Goal: Task Accomplishment & Management: Complete application form

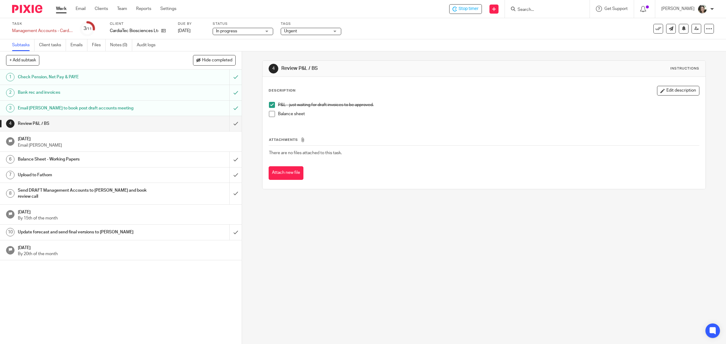
click at [98, 191] on h1 "Send DRAFT Management Accounts to [PERSON_NAME] and book review call" at bounding box center [86, 193] width 137 height 15
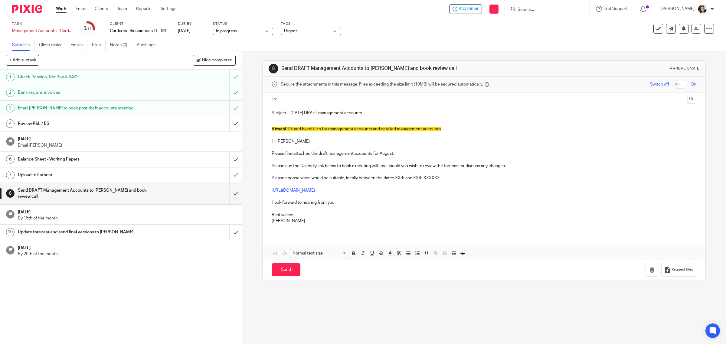
click at [400, 154] on p "Please find attached the draft management accounts for August." at bounding box center [484, 154] width 425 height 6
click at [272, 197] on p at bounding box center [484, 197] width 425 height 6
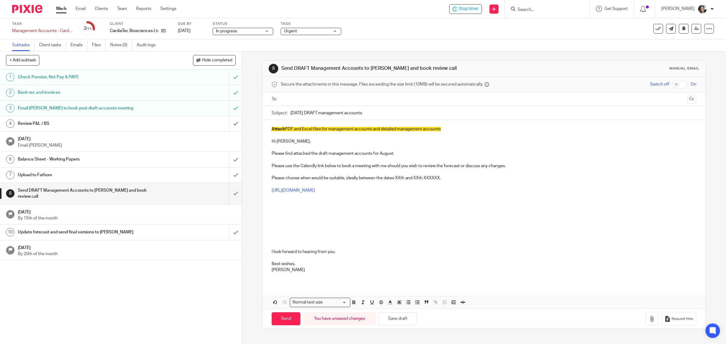
click at [278, 215] on p at bounding box center [484, 215] width 425 height 6
click at [293, 217] on p "Is there any grant income that needs to be accrued for August?" at bounding box center [484, 215] width 425 height 6
click at [403, 217] on p "Is there any IUK grant income that needs to be accrued for August?" at bounding box center [484, 215] width 425 height 6
click at [296, 208] on p at bounding box center [484, 209] width 425 height 6
click at [397, 321] on button "Save draft" at bounding box center [398, 319] width 38 height 13
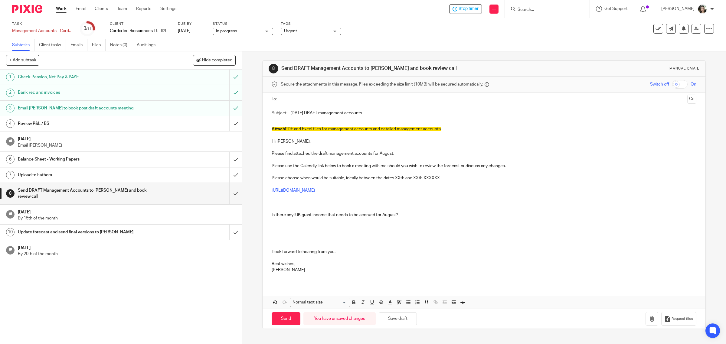
click at [280, 223] on p at bounding box center [484, 221] width 425 height 6
click at [273, 229] on p at bounding box center [484, 227] width 425 height 6
click at [360, 230] on p "Multiomics Sequencing CRO and" at bounding box center [484, 227] width 425 height 6
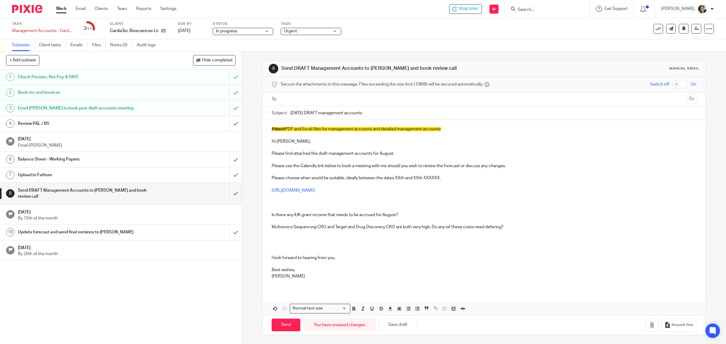
click at [447, 229] on p "Multiomics Sequencing CRO and Target and Drug Discovery CRO are both very high.…" at bounding box center [484, 227] width 425 height 6
click at [282, 242] on p at bounding box center [484, 240] width 425 height 6
click at [397, 153] on p "Please find attached the draft management accounts for August." at bounding box center [484, 154] width 425 height 6
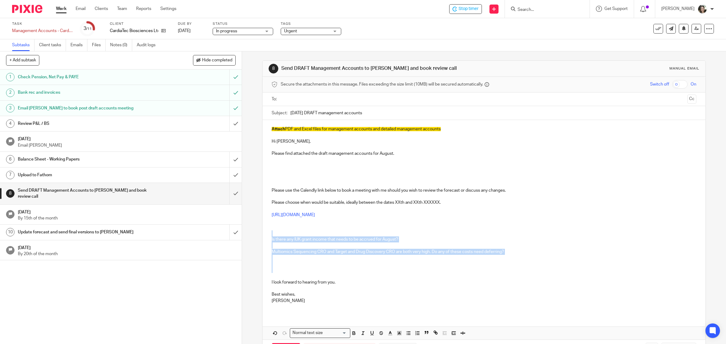
drag, startPoint x: 297, startPoint y: 232, endPoint x: 309, endPoint y: 272, distance: 41.7
click at [303, 270] on div "Attach PDF and Excel files for management accounts and detailed management acco…" at bounding box center [484, 217] width 443 height 195
copy div "Is there any IUK grant income that needs to be accrued for August? Multiomics S…"
click at [278, 164] on p at bounding box center [484, 166] width 425 height 6
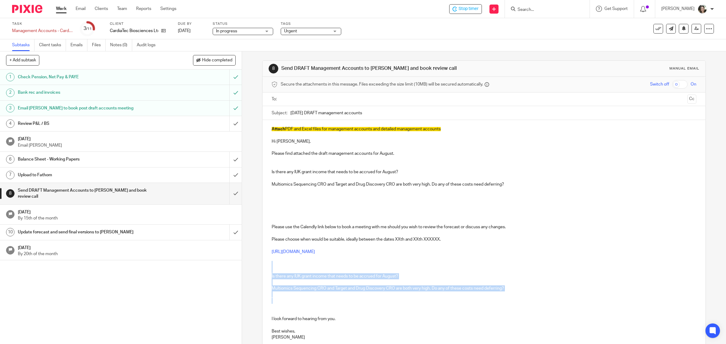
drag, startPoint x: 286, startPoint y: 265, endPoint x: 286, endPoint y: 301, distance: 35.4
click at [286, 301] on div "Attach PDF and Excel files for management accounts and detailed management acco…" at bounding box center [484, 236] width 443 height 232
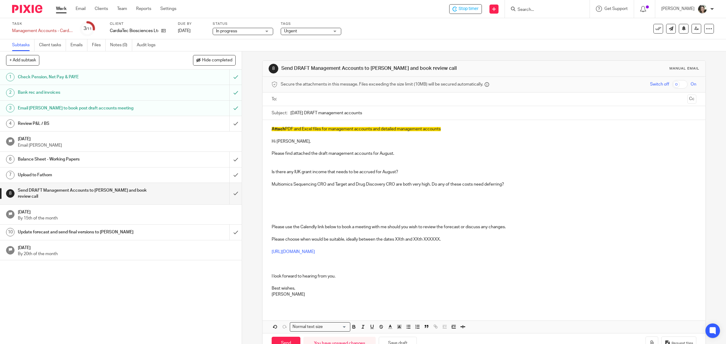
scroll to position [19, 0]
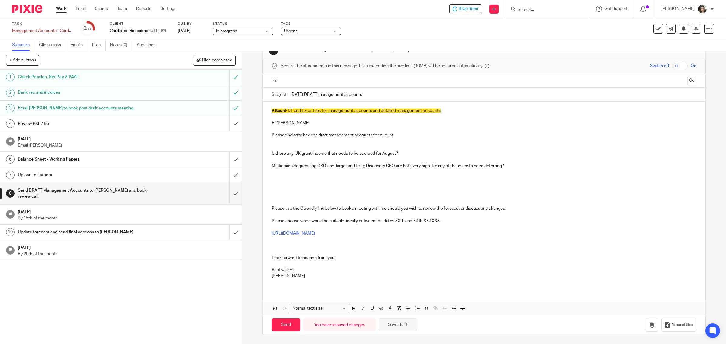
click at [403, 324] on button "Save draft" at bounding box center [398, 325] width 38 height 13
click at [70, 126] on h1 "Review P&L / BS" at bounding box center [86, 123] width 137 height 9
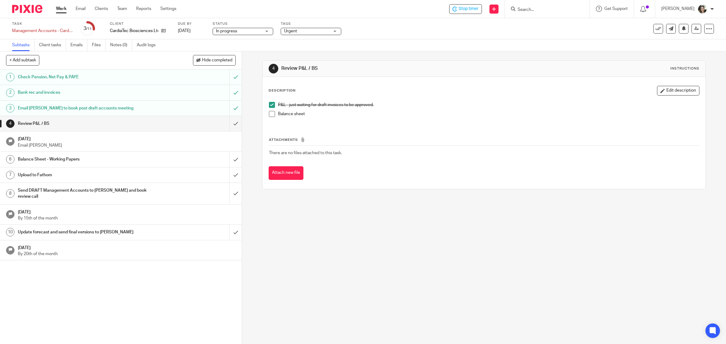
click at [269, 115] on span at bounding box center [272, 114] width 6 height 6
click at [226, 123] on input "submit" at bounding box center [121, 123] width 242 height 15
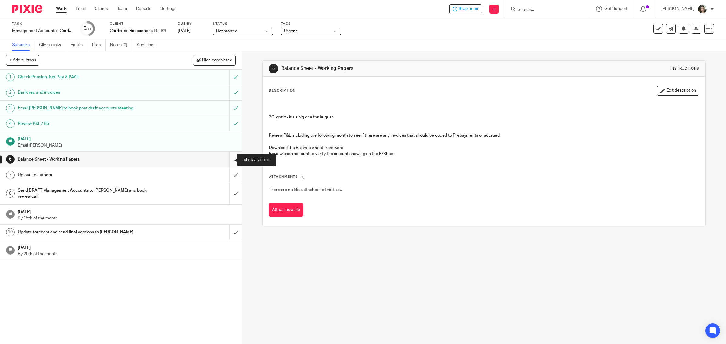
click at [229, 161] on input "submit" at bounding box center [121, 159] width 242 height 15
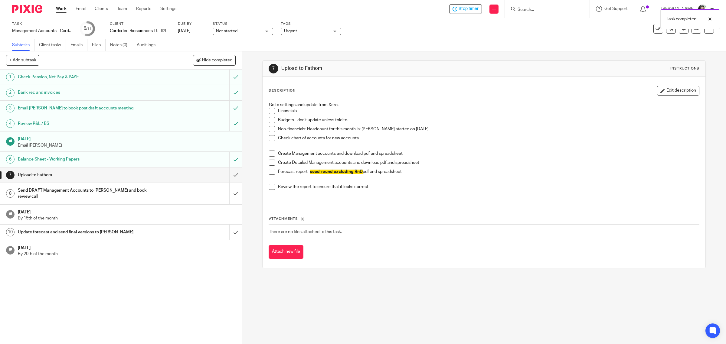
click at [124, 193] on h1 "Send DRAFT Management Accounts to [PERSON_NAME] and book review call" at bounding box center [86, 193] width 137 height 15
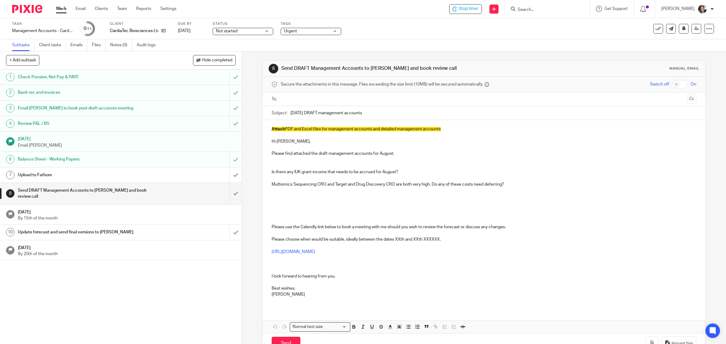
click at [97, 176] on h1 "Upload to Fathom" at bounding box center [86, 175] width 137 height 9
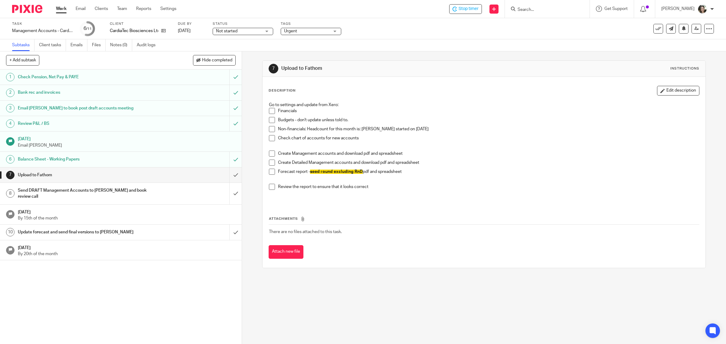
click at [99, 190] on h1 "Send DRAFT Management Accounts to [PERSON_NAME] and book review call" at bounding box center [86, 193] width 137 height 15
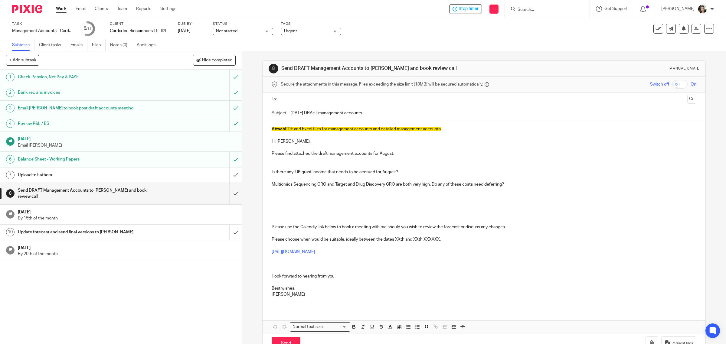
click at [279, 202] on p at bounding box center [484, 203] width 425 height 31
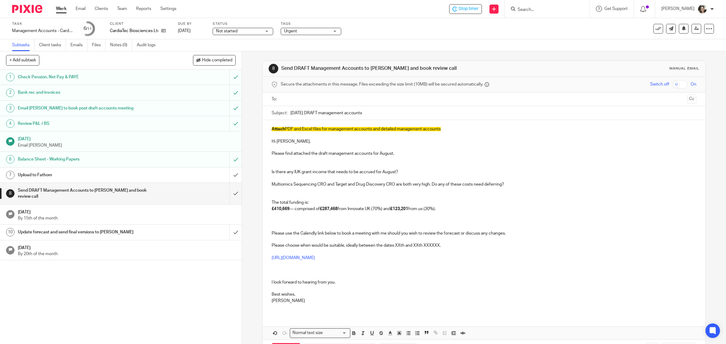
click at [279, 164] on p at bounding box center [484, 163] width 425 height 12
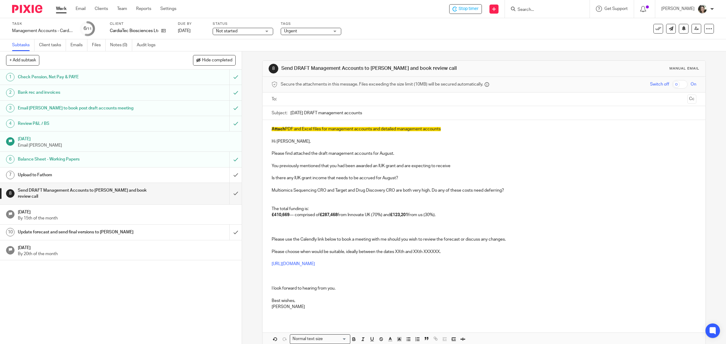
click at [459, 164] on p "You previously mentioned that you had been awarded an IUK grant and are expecti…" at bounding box center [484, 166] width 425 height 6
drag, startPoint x: 321, startPoint y: 214, endPoint x: 337, endPoint y: 219, distance: 17.2
click at [337, 219] on p "The total funding is: £410,669 — comprised of £287,468 from Innovate UK (70%) a…" at bounding box center [484, 212] width 425 height 37
copy strong "£287,468"
click at [462, 166] on p "You previously mentioned that you had been awarded an IUK grant and are expecti…" at bounding box center [484, 166] width 425 height 6
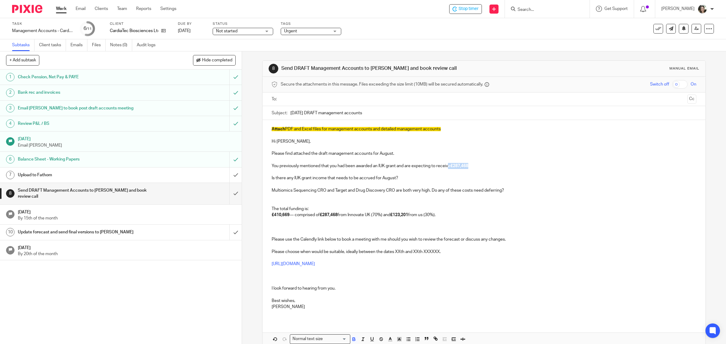
drag, startPoint x: 447, startPoint y: 167, endPoint x: 473, endPoint y: 167, distance: 25.7
click at [473, 167] on p "You previously mentioned that you had been awarded an IUK grant and are expecti…" at bounding box center [484, 166] width 425 height 6
click at [353, 338] on icon "button" at bounding box center [354, 339] width 2 height 2
drag, startPoint x: 465, startPoint y: 207, endPoint x: 484, endPoint y: 179, distance: 34.7
click at [467, 205] on p "The total funding is: £410,669 — comprised of £287,468 from Innovate UK (70%) a…" at bounding box center [484, 212] width 425 height 37
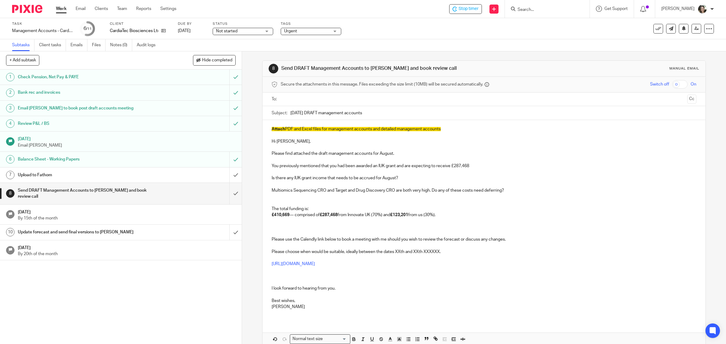
click at [480, 166] on p "You previously mentioned that you had been awarded an IUK grant and are expecti…" at bounding box center [484, 166] width 425 height 6
click at [471, 166] on p "You previously mentioned that you had been awarded an IUK grant and are expecti…" at bounding box center [484, 166] width 425 height 6
click at [536, 165] on p "You previously mentioned that you had been awarded an IUK grant and are expecti…" at bounding box center [484, 166] width 425 height 6
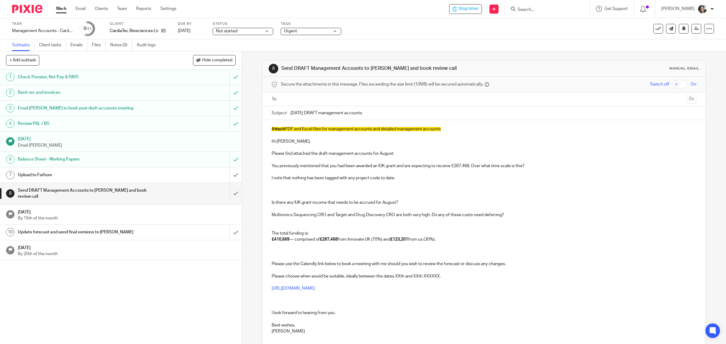
click at [397, 178] on p "I note that nothing has been tagged with any project code to date." at bounding box center [484, 178] width 425 height 6
click at [332, 166] on p "You previously mentioned that you had been awarded an IUK grant and are expecti…" at bounding box center [484, 166] width 425 height 6
click at [469, 167] on p "You previously mentioned that you had been awarded an IUK grant and are expecti…" at bounding box center [484, 166] width 425 height 6
drag, startPoint x: 469, startPoint y: 166, endPoint x: 524, endPoint y: 166, distance: 55.1
click at [524, 166] on p "You previously mentioned that you had been awarded an IUK grant and are expecti…" at bounding box center [484, 166] width 425 height 6
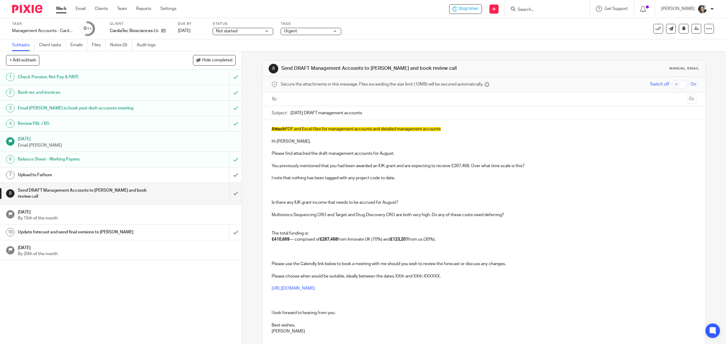
click at [465, 171] on p at bounding box center [484, 172] width 425 height 6
click at [468, 167] on p "You previously mentioned that you had been awarded an IUK grant and are expecti…" at bounding box center [484, 166] width 425 height 6
click at [396, 167] on p "You previously mentioned that you had been awarded an IUK grant and are expecti…" at bounding box center [484, 166] width 425 height 6
click at [568, 168] on p "You previously mentioned that you had been awarded an IUK grant (starting 1 Oct…" at bounding box center [484, 166] width 425 height 6
click at [568, 167] on p "You previously mentioned that you had been awarded an IUK grant (starting 1 Oct…" at bounding box center [484, 166] width 425 height 6
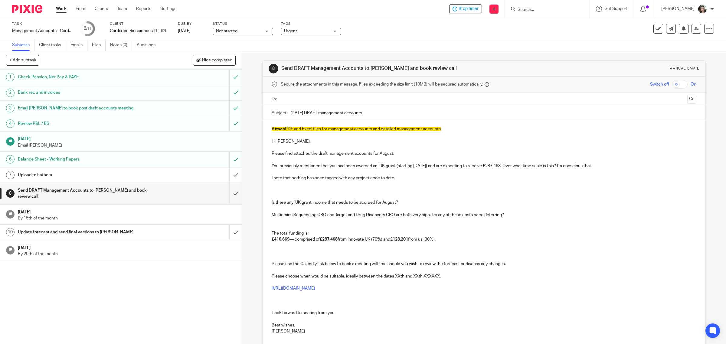
click at [610, 164] on p "You previously mentioned that you had been awarded an IUK grant (starting 1 Oct…" at bounding box center [484, 166] width 425 height 6
click at [561, 168] on p "You previously mentioned that you had been awarded an IUK grant (starting 1 Oct…" at bounding box center [484, 166] width 425 height 6
drag, startPoint x: 509, startPoint y: 166, endPoint x: 606, endPoint y: 166, distance: 96.8
click at [606, 166] on p "You previously mentioned that you had been awarded an IUK grant (starting 1 Oct…" at bounding box center [484, 166] width 425 height 6
click at [595, 165] on p "You previously mentioned that you had been awarded an IUK grant (starting 1 Oct…" at bounding box center [484, 166] width 425 height 6
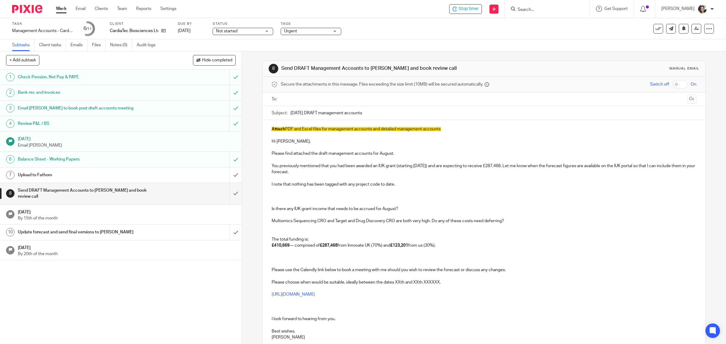
click at [321, 172] on p "You previously mentioned that you had been awarded an IUK grant (starting 1 Oct…" at bounding box center [484, 169] width 425 height 12
drag, startPoint x: 400, startPoint y: 183, endPoint x: 262, endPoint y: 184, distance: 137.7
click at [263, 184] on div "Attach PDF and Excel files for management accounts and detailed management acco…" at bounding box center [484, 236] width 443 height 232
click at [411, 167] on p "You previously mentioned that you had been awarded an IUK grant (starting 1 Oct…" at bounding box center [484, 169] width 425 height 12
click at [501, 167] on p "You previously mentioned that you had been awarded an IUK grant (from 1 October…" at bounding box center [484, 169] width 425 height 12
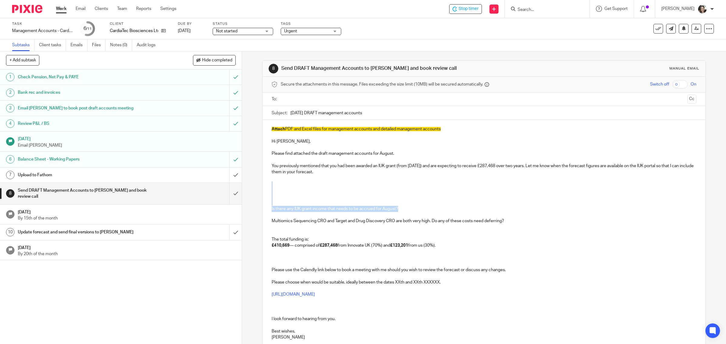
drag, startPoint x: 277, startPoint y: 186, endPoint x: 401, endPoint y: 206, distance: 125.7
click at [401, 206] on div "Attach PDF and Excel files for management accounts and detailed management acco…" at bounding box center [484, 236] width 443 height 232
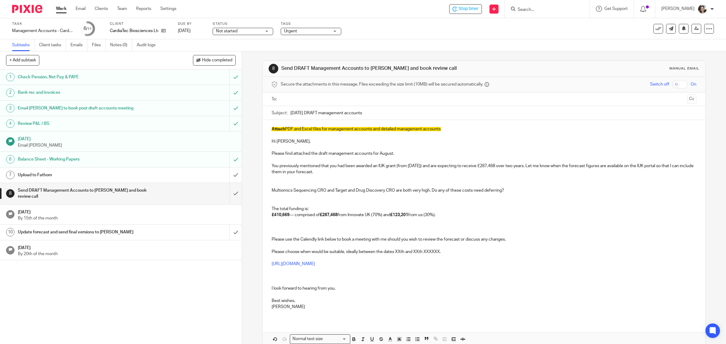
click at [342, 173] on p "You previously mentioned that you had been awarded an IUK grant (from 1 October…" at bounding box center [484, 169] width 425 height 12
click at [519, 171] on p "You previously mentioned that you had been awarded an IUK grant (from [DATE]) a…" at bounding box center [484, 169] width 425 height 12
click at [285, 182] on p at bounding box center [484, 185] width 425 height 6
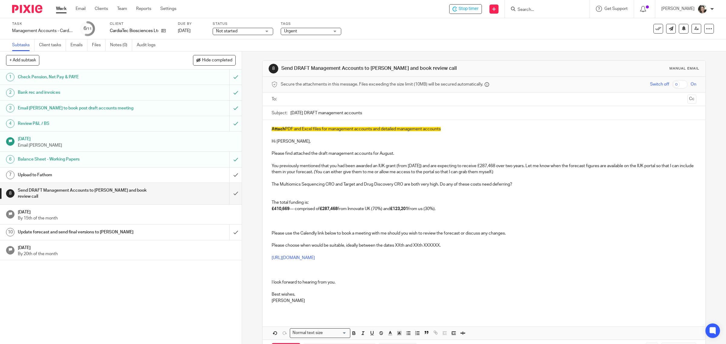
click at [402, 187] on p "The Multiomics Sequencing CRO and Target and Drug Discovery CRO are both very h…" at bounding box center [484, 185] width 425 height 6
click at [447, 187] on p "The Multiomics Sequencing CRO and Target and Drug Discovery CRO costs are both …" at bounding box center [484, 185] width 425 height 6
drag, startPoint x: 293, startPoint y: 225, endPoint x: 267, endPoint y: 202, distance: 34.9
click at [267, 202] on div "Attach PDF and Excel files for management accounts and detailed management acco…" at bounding box center [484, 217] width 443 height 195
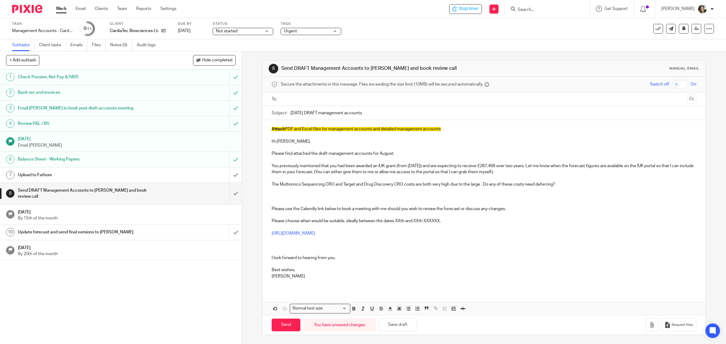
click at [479, 185] on p "The Multiomics Sequencing CRO and Target and Drug Discovery CRO costs are both …" at bounding box center [484, 185] width 425 height 6
click at [480, 186] on p "The Multiomics Sequencing CRO and Target and Drug Discovery CRO costs are both …" at bounding box center [484, 185] width 425 height 6
drag, startPoint x: 480, startPoint y: 185, endPoint x: 479, endPoint y: 188, distance: 3.5
click at [479, 186] on p "The Multiomics Sequencing CRO and Target and Drug Discovery CRO costs are both …" at bounding box center [484, 185] width 425 height 6
click at [519, 186] on p "The Multiomics Sequencing CRO and Target and Drug Discovery CRO costs are both …" at bounding box center [484, 185] width 425 height 6
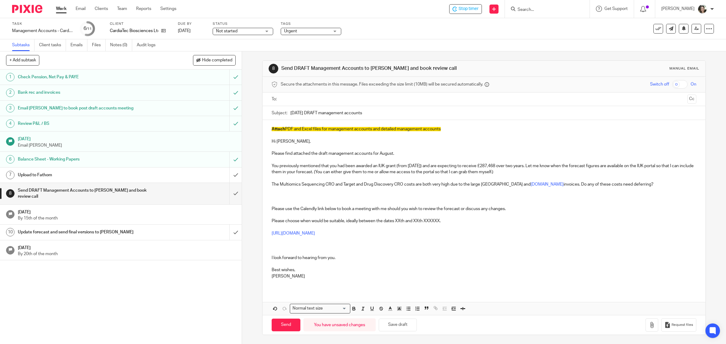
click at [545, 185] on p "The Multiomics Sequencing CRO and Target and Drug Discovery CRO costs are both …" at bounding box center [484, 185] width 425 height 6
drag, startPoint x: 534, startPoint y: 185, endPoint x: 520, endPoint y: 201, distance: 21.5
click at [520, 201] on p at bounding box center [484, 197] width 425 height 18
drag, startPoint x: 528, startPoint y: 186, endPoint x: 520, endPoint y: 185, distance: 7.6
click at [531, 185] on link "Scientist.com" at bounding box center [547, 184] width 33 height 4
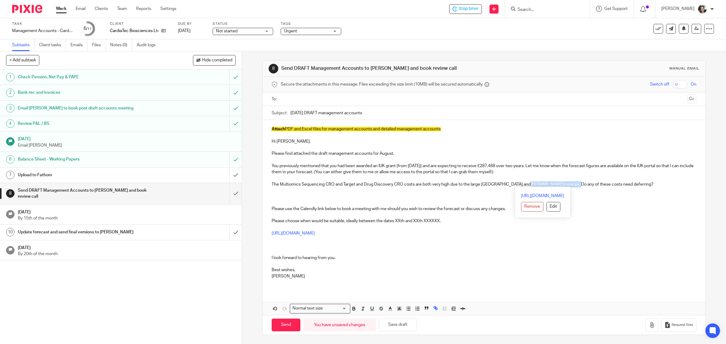
drag, startPoint x: 518, startPoint y: 185, endPoint x: 562, endPoint y: 185, distance: 44.2
click at [562, 185] on p "The Multiomics Sequencing CRO and Target and Drug Discovery CRO costs are both …" at bounding box center [484, 185] width 425 height 6
click at [538, 205] on button "Remove" at bounding box center [532, 207] width 22 height 10
click at [538, 199] on p at bounding box center [484, 197] width 425 height 18
click at [268, 211] on div "Attach PDF and Excel files for management accounts and detailed management acco…" at bounding box center [484, 205] width 443 height 170
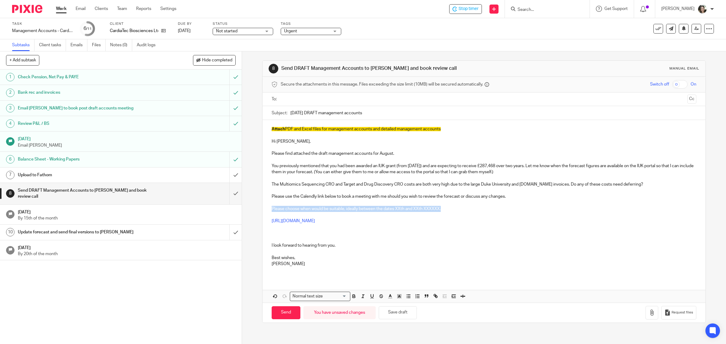
drag, startPoint x: 268, startPoint y: 210, endPoint x: 454, endPoint y: 210, distance: 185.8
click at [454, 210] on div "Attach PDF and Excel files for management accounts and detailed management acco…" at bounding box center [484, 199] width 443 height 158
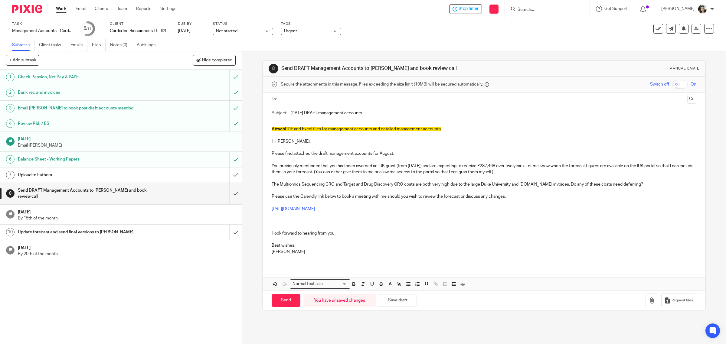
click at [265, 234] on div "Attach PDF and Excel files for management accounts and detailed management acco…" at bounding box center [484, 193] width 443 height 146
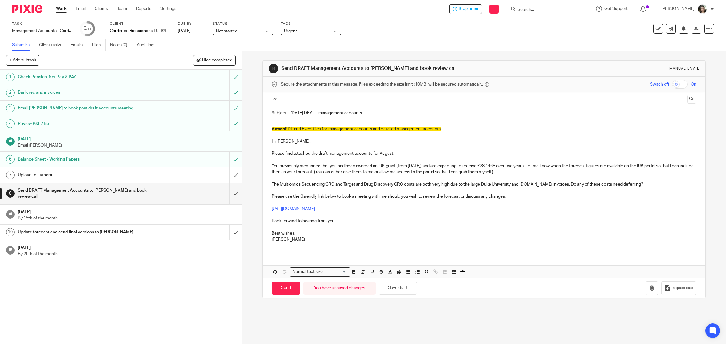
click at [295, 246] on p at bounding box center [484, 246] width 425 height 6
drag, startPoint x: 297, startPoint y: 235, endPoint x: 264, endPoint y: 235, distance: 33.6
click at [264, 235] on div "Attach PDF and Excel files for management accounts and detailed management acco…" at bounding box center [484, 186] width 443 height 133
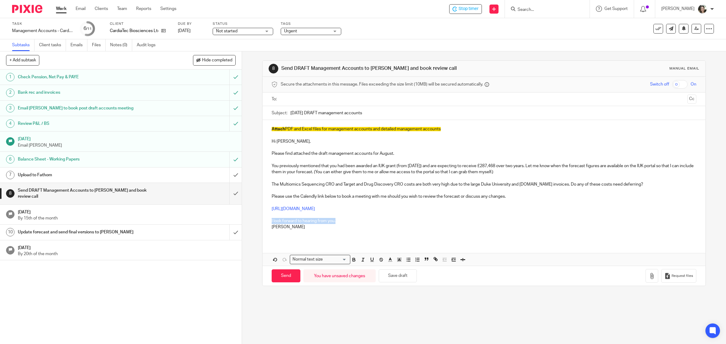
drag, startPoint x: 335, startPoint y: 222, endPoint x: 267, endPoint y: 222, distance: 67.8
click at [267, 222] on div "Attach PDF and Excel files for management accounts and detailed management acco…" at bounding box center [484, 180] width 443 height 121
click at [287, 235] on p at bounding box center [484, 234] width 425 height 6
click at [289, 235] on p at bounding box center [484, 234] width 425 height 6
click at [405, 279] on button "Save draft" at bounding box center [398, 276] width 38 height 13
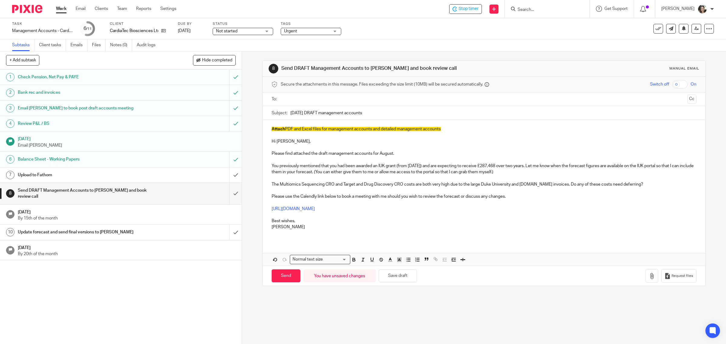
click at [315, 232] on p at bounding box center [484, 234] width 425 height 6
click at [292, 234] on p at bounding box center [484, 234] width 425 height 6
click at [395, 276] on button "Save draft" at bounding box center [398, 276] width 38 height 13
click at [137, 175] on h1 "Upload to Fathom" at bounding box center [86, 175] width 137 height 9
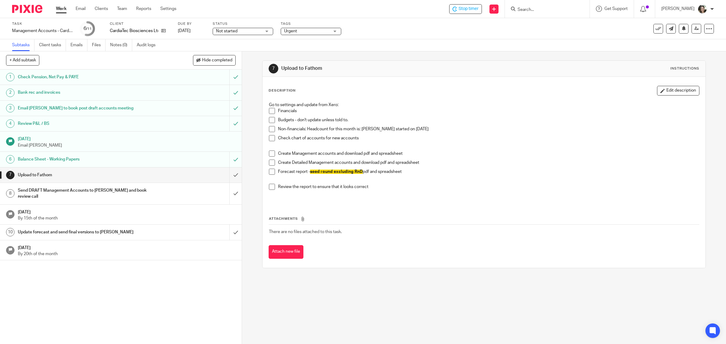
click at [271, 112] on span at bounding box center [272, 111] width 6 height 6
click at [269, 120] on span at bounding box center [272, 120] width 6 height 6
click at [271, 128] on span at bounding box center [272, 129] width 6 height 6
click at [270, 139] on span at bounding box center [272, 138] width 6 height 6
click at [269, 154] on span at bounding box center [272, 154] width 6 height 6
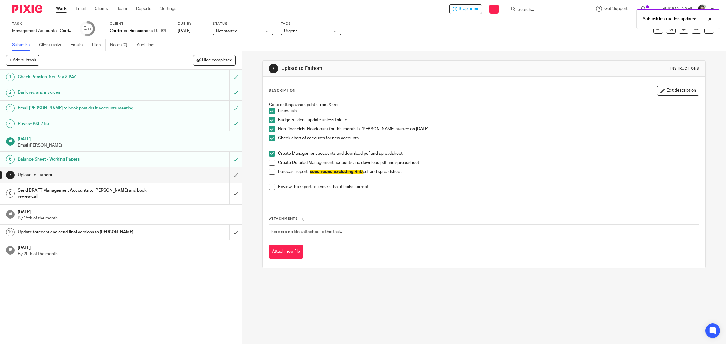
click at [269, 163] on span at bounding box center [272, 163] width 6 height 6
click at [269, 173] on span at bounding box center [272, 172] width 6 height 6
click at [269, 189] on span at bounding box center [272, 187] width 6 height 6
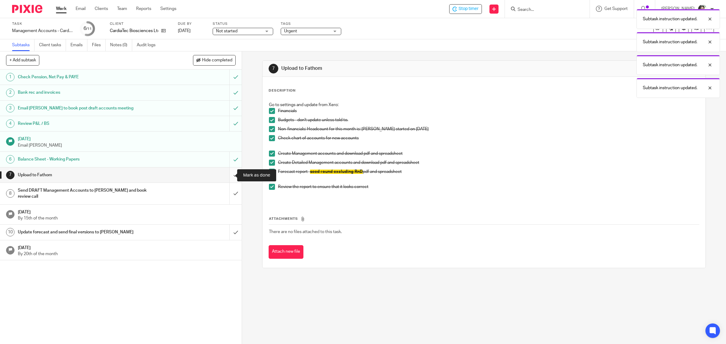
click at [228, 176] on input "submit" at bounding box center [121, 175] width 242 height 15
